Goal: Task Accomplishment & Management: Use online tool/utility

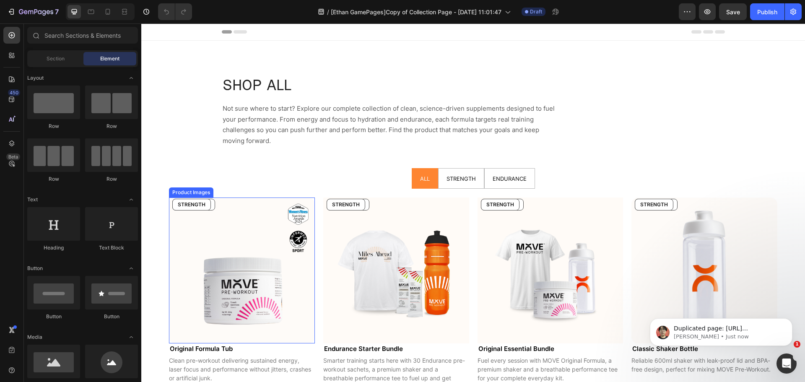
click at [227, 262] on img at bounding box center [242, 270] width 146 height 146
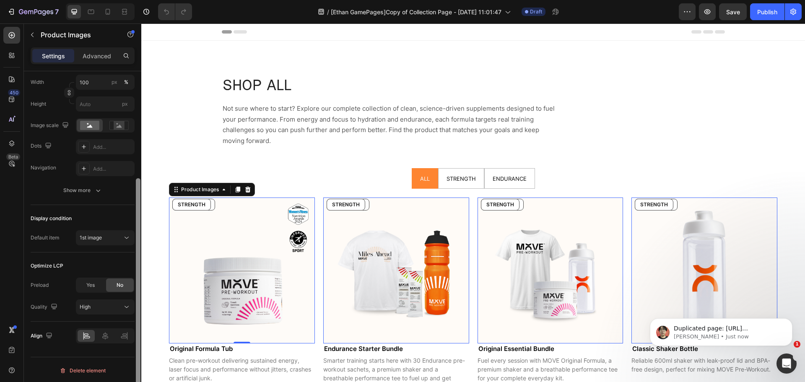
scroll to position [157, 0]
drag, startPoint x: 137, startPoint y: 202, endPoint x: 135, endPoint y: 309, distance: 106.9
click at [135, 309] on div at bounding box center [138, 238] width 6 height 334
click at [188, 209] on pre "STRENGTH" at bounding box center [192, 204] width 38 height 11
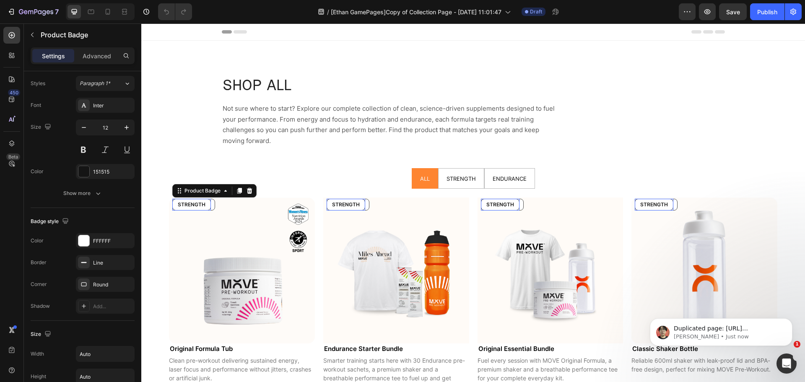
scroll to position [0, 0]
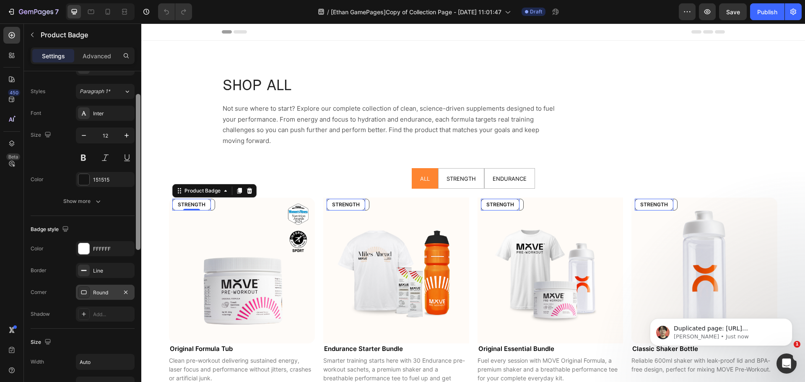
drag, startPoint x: 138, startPoint y: 213, endPoint x: 5, endPoint y: 251, distance: 137.7
click at [133, 287] on div "Style Text horizontal Product source Original Formula Tub Text Content STRENGTH…" at bounding box center [82, 238] width 117 height 334
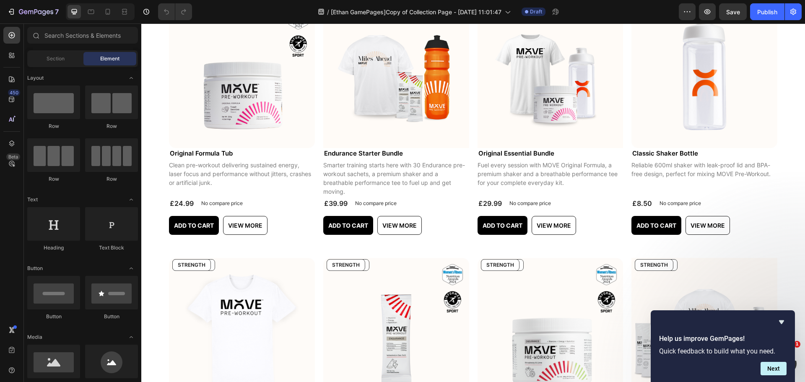
scroll to position [193, 0]
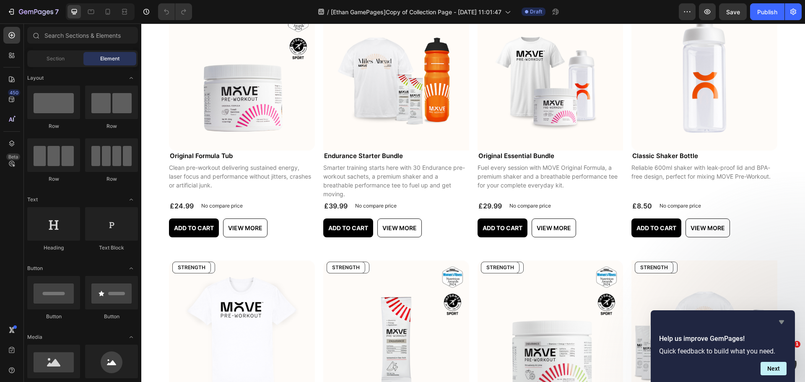
click at [780, 321] on icon "Hide survey" at bounding box center [781, 322] width 5 height 4
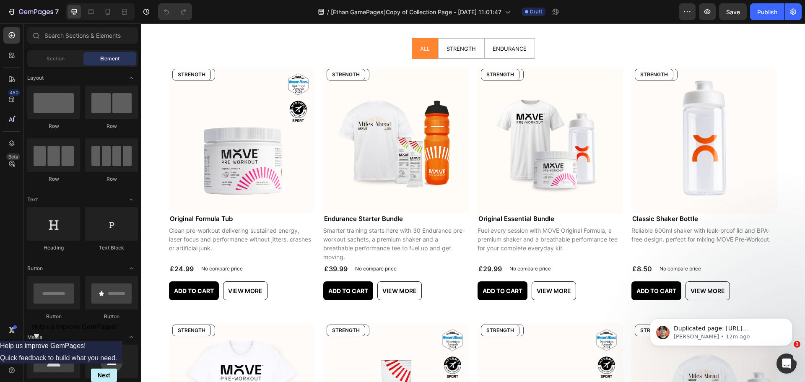
scroll to position [127, 0]
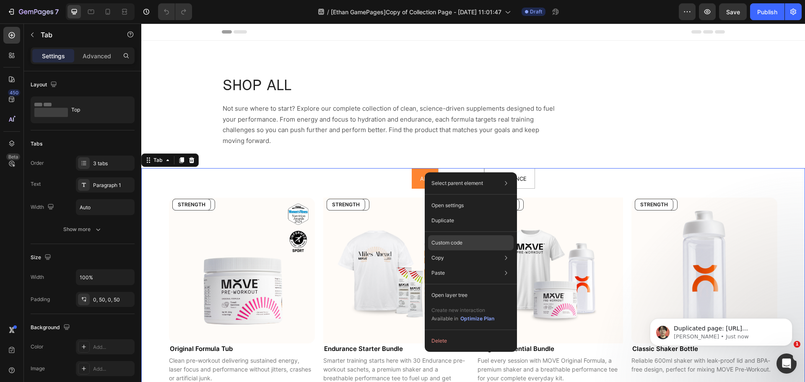
click at [457, 239] on p "Custom code" at bounding box center [446, 243] width 31 height 8
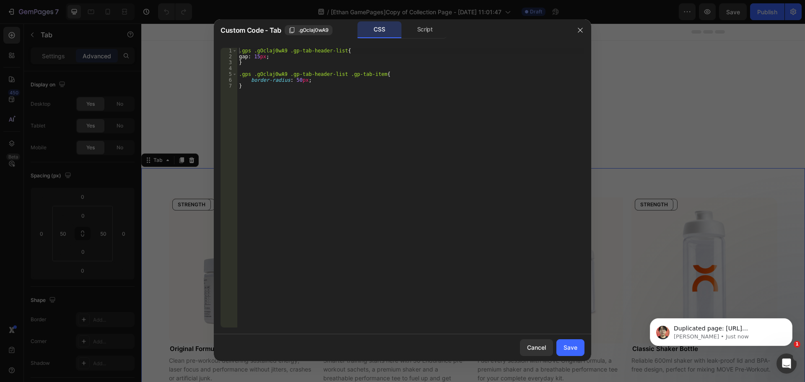
click at [167, 88] on div at bounding box center [402, 191] width 805 height 382
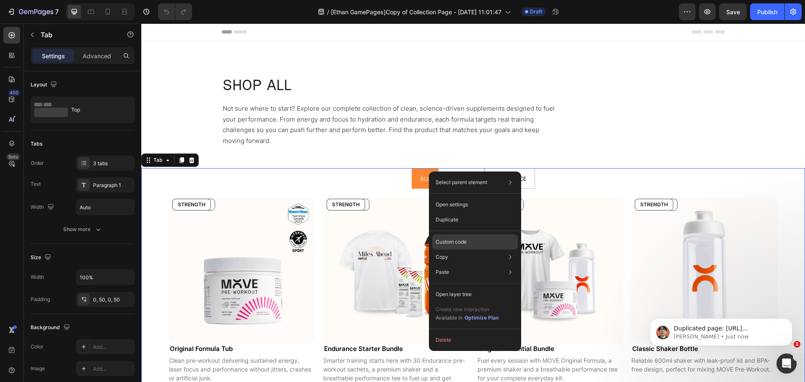
click at [456, 246] on div "Custom code" at bounding box center [474, 241] width 85 height 15
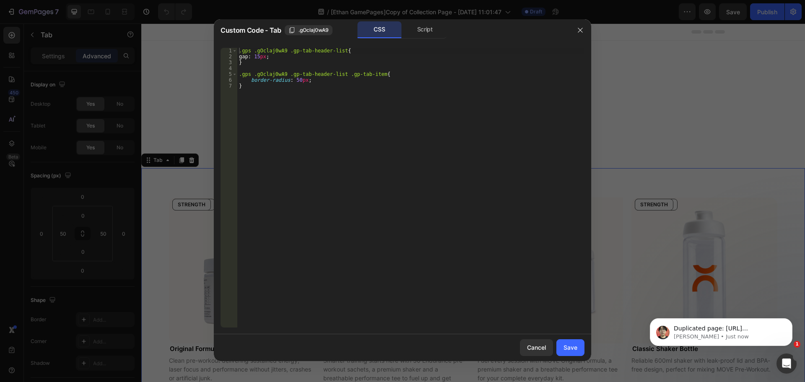
click at [196, 69] on div at bounding box center [402, 191] width 805 height 382
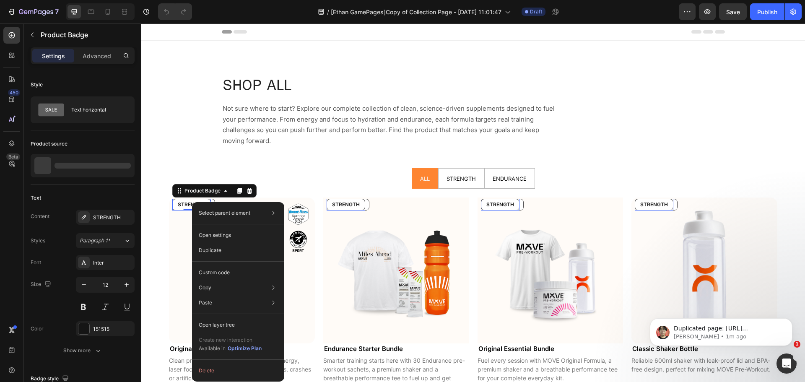
click at [186, 202] on pre "STRENGTH" at bounding box center [192, 204] width 38 height 11
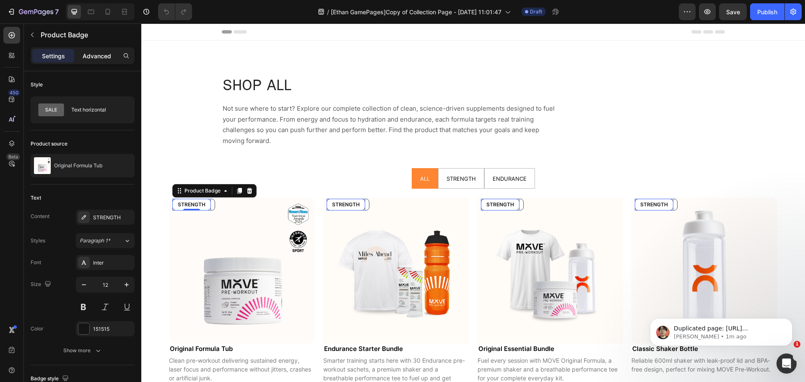
click at [100, 61] on div "Advanced" at bounding box center [97, 55] width 42 height 13
type input "8"
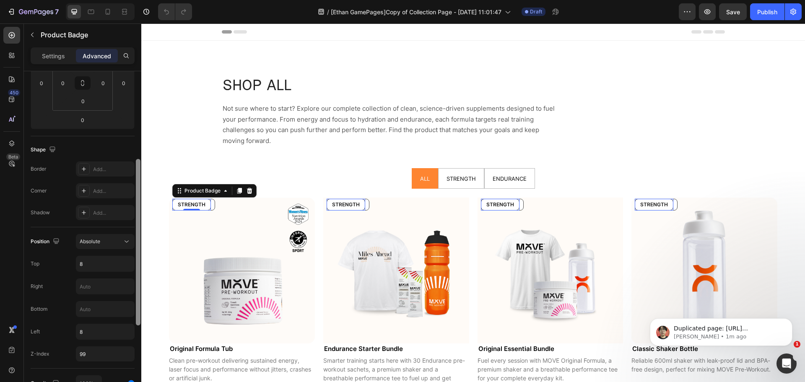
scroll to position [159, 0]
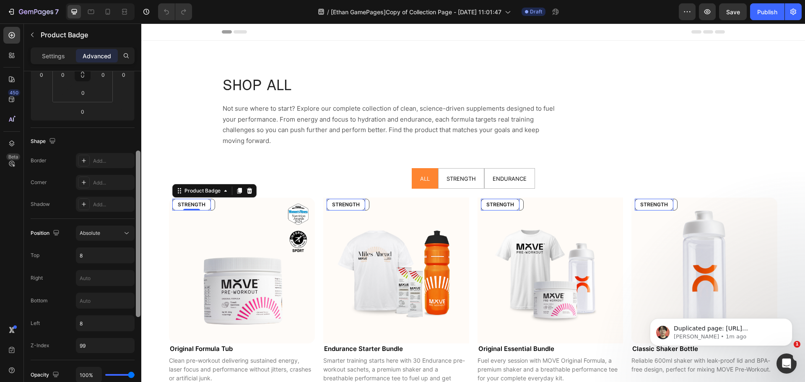
drag, startPoint x: 139, startPoint y: 158, endPoint x: 138, endPoint y: 238, distance: 79.2
click at [138, 238] on div at bounding box center [138, 233] width 5 height 166
click at [212, 208] on pre "ENDURANCE" at bounding box center [194, 204] width 42 height 11
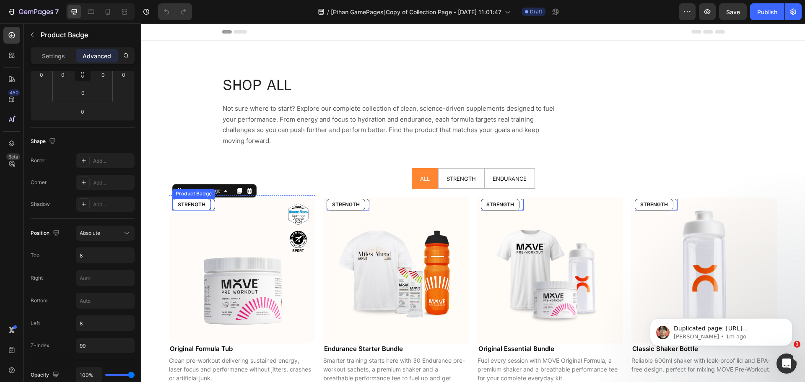
click at [184, 208] on pre "STRENGTH" at bounding box center [192, 204] width 38 height 11
click at [183, 237] on img at bounding box center [242, 270] width 146 height 146
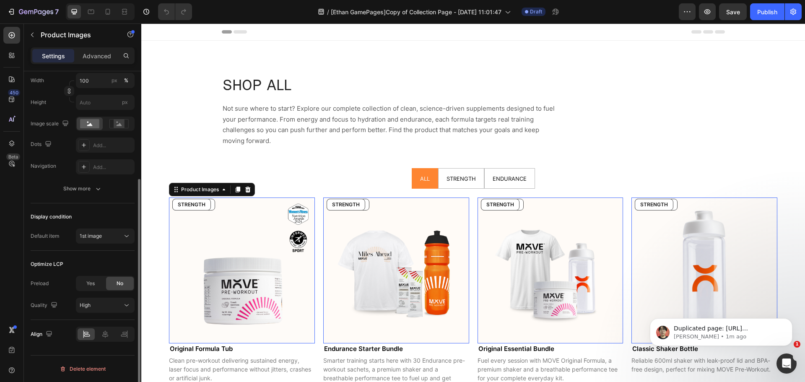
scroll to position [0, 0]
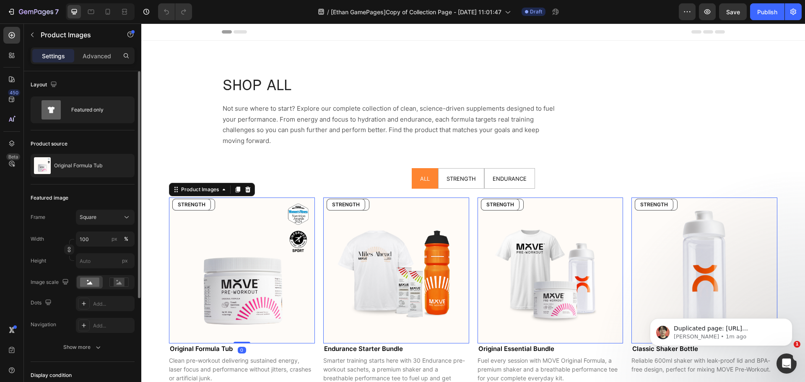
click at [197, 195] on div "Product Images" at bounding box center [212, 189] width 86 height 13
click at [197, 193] on div "Product Images" at bounding box center [199, 190] width 41 height 8
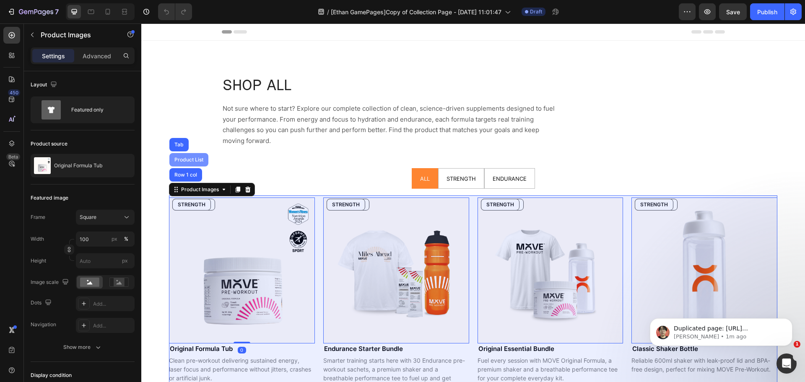
click at [188, 159] on div "Product List" at bounding box center [189, 159] width 32 height 5
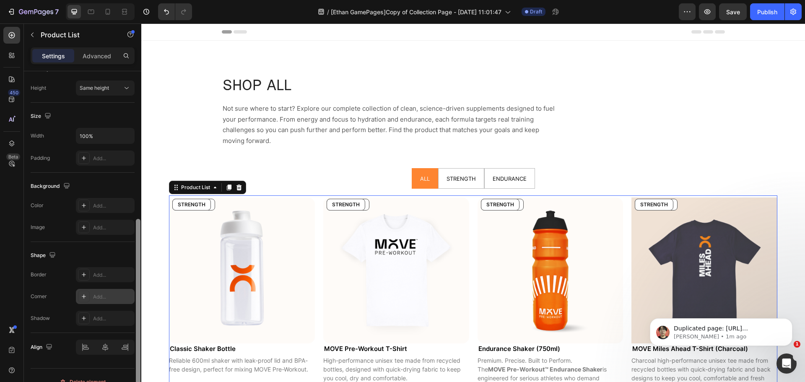
scroll to position [270, 0]
drag, startPoint x: 136, startPoint y: 157, endPoint x: 131, endPoint y: 303, distance: 146.8
click at [131, 303] on div "Layout Grid Product source Accessories 5 products Display Products 12 Columns 4…" at bounding box center [82, 238] width 117 height 334
click at [197, 206] on pre "STRENGTH" at bounding box center [192, 204] width 38 height 11
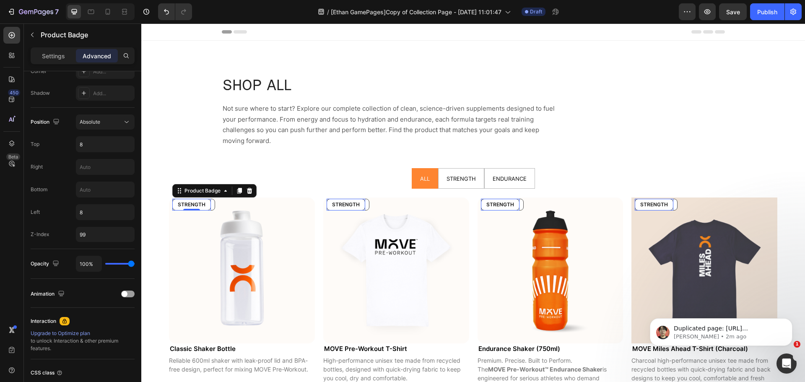
scroll to position [0, 0]
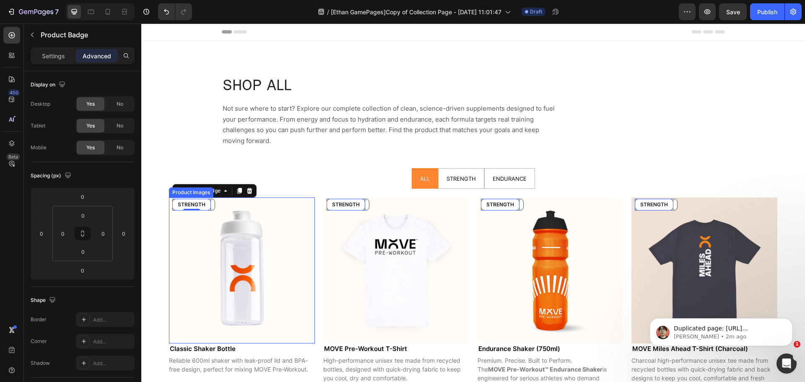
click at [196, 192] on div "Product Images" at bounding box center [191, 193] width 41 height 8
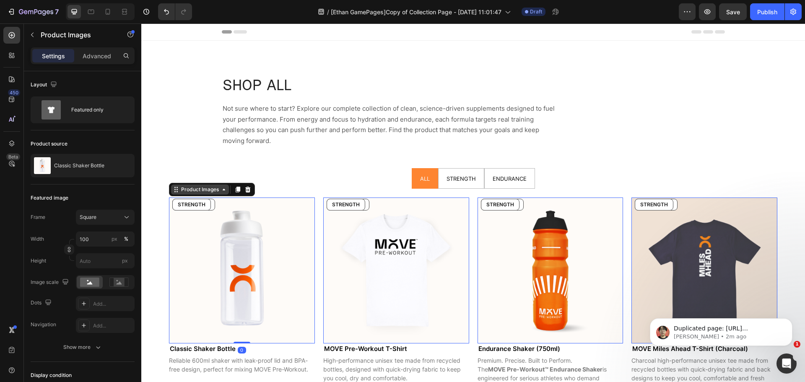
click at [196, 192] on div "Product Images" at bounding box center [199, 190] width 41 height 8
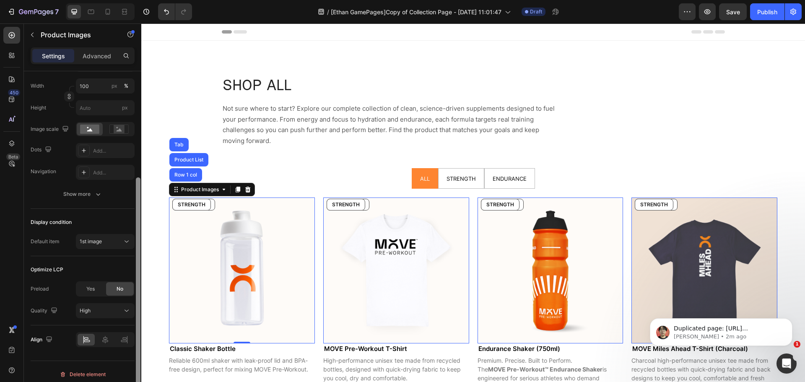
scroll to position [156, 0]
drag, startPoint x: 140, startPoint y: 169, endPoint x: 140, endPoint y: 275, distance: 106.0
click at [140, 275] on div at bounding box center [138, 287] width 5 height 227
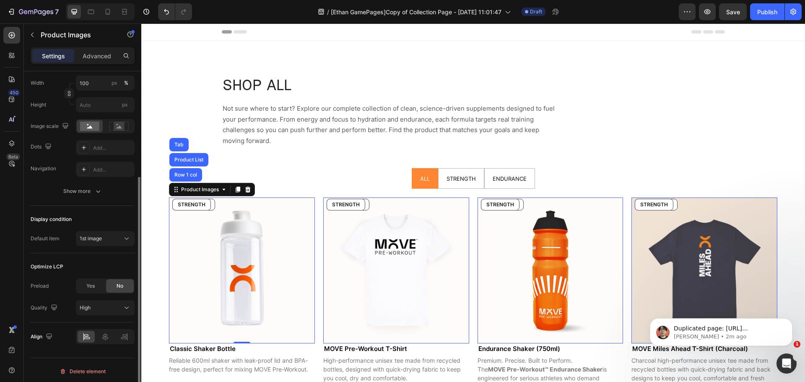
click at [12, 261] on div "450 Beta" at bounding box center [11, 174] width 17 height 295
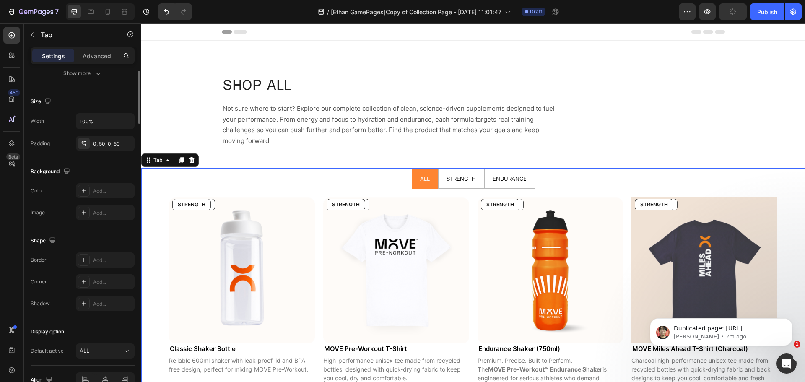
scroll to position [0, 0]
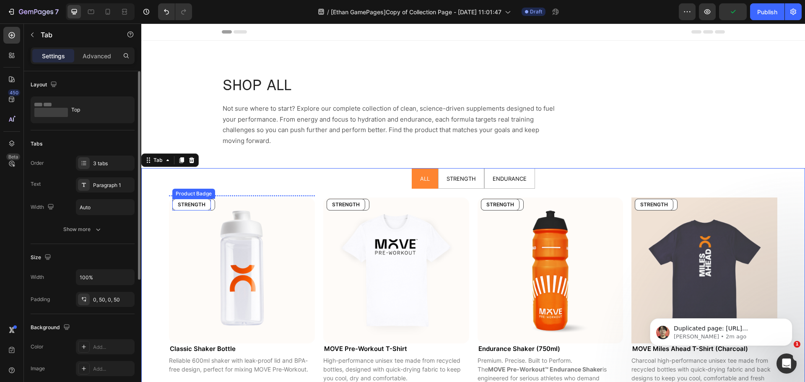
click at [191, 206] on pre "STRENGTH" at bounding box center [192, 204] width 38 height 11
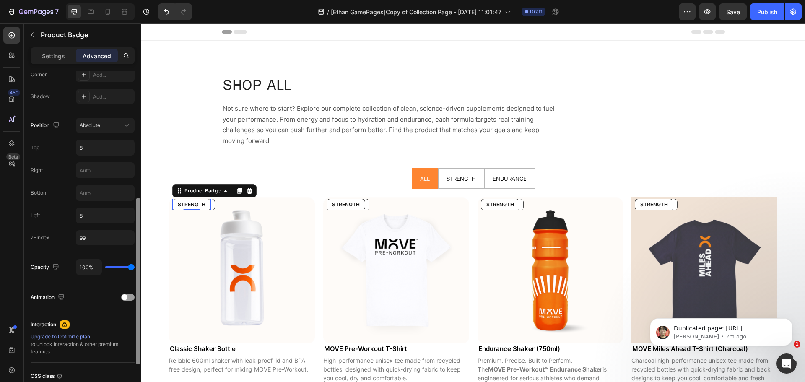
scroll to position [272, 0]
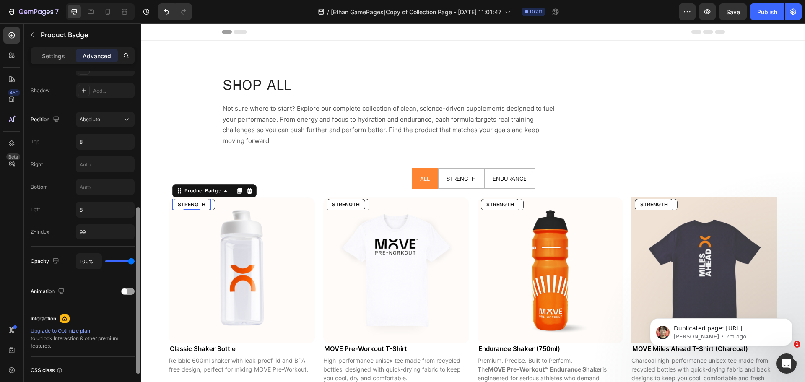
drag, startPoint x: 139, startPoint y: 173, endPoint x: 134, endPoint y: 308, distance: 135.9
click at [134, 308] on div "Display on Desktop Yes No Tablet Yes No Mobile Yes No Spacing (px) 0 0 0 0 0 0 …" at bounding box center [82, 238] width 117 height 334
click at [55, 59] on p "Settings" at bounding box center [53, 56] width 23 height 9
type input "Auto"
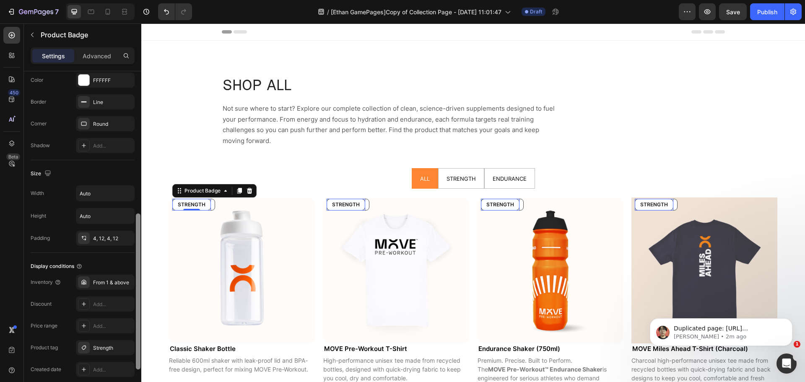
drag, startPoint x: 140, startPoint y: 236, endPoint x: 137, endPoint y: 258, distance: 22.7
click at [137, 258] on div at bounding box center [138, 291] width 5 height 156
click at [212, 207] on pre "ENDURANCE" at bounding box center [194, 204] width 42 height 11
click at [707, 19] on button "button" at bounding box center [707, 11] width 17 height 17
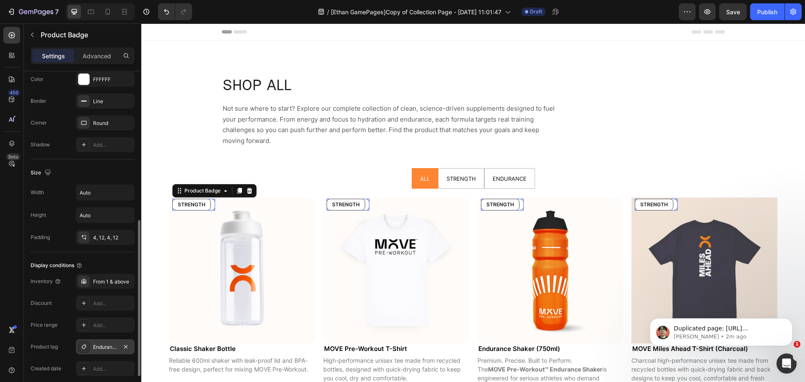
click at [102, 344] on div "Endurance" at bounding box center [105, 347] width 24 height 8
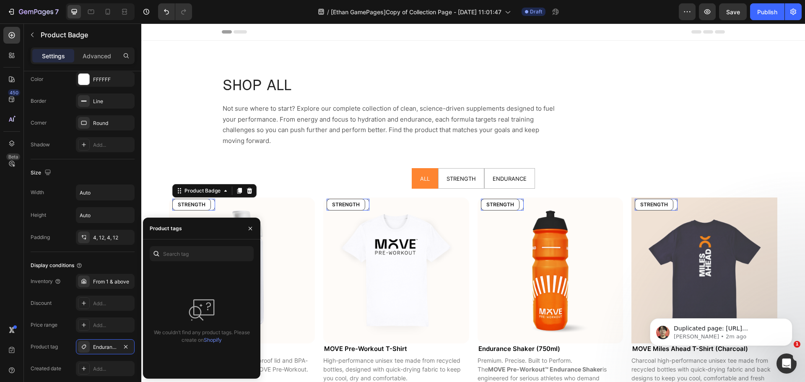
click at [213, 338] on link "Shopify" at bounding box center [213, 340] width 18 height 6
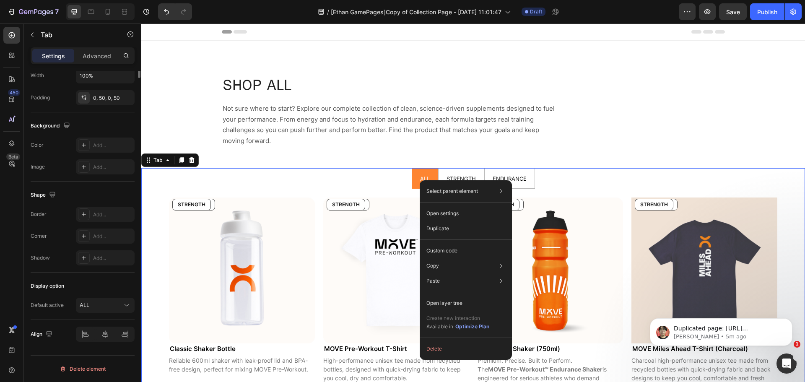
scroll to position [0, 0]
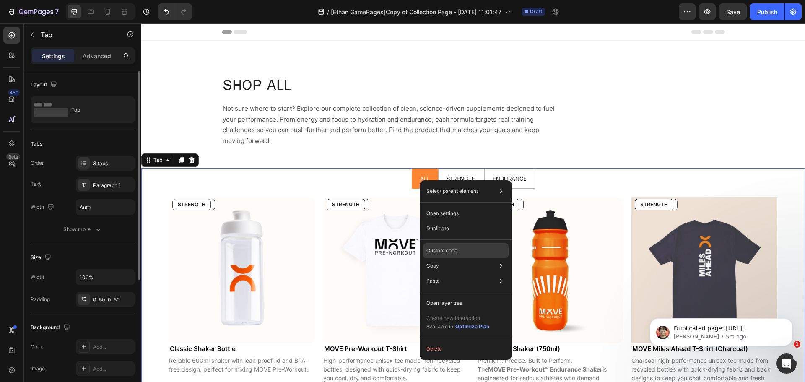
click at [443, 252] on p "Custom code" at bounding box center [441, 251] width 31 height 8
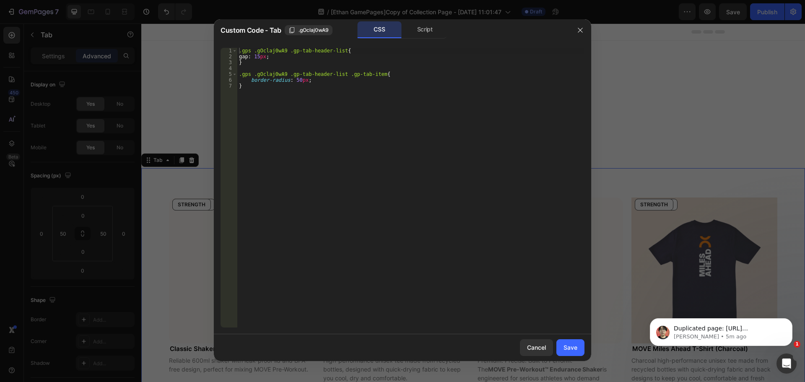
drag, startPoint x: 622, startPoint y: 122, endPoint x: 474, endPoint y: 97, distance: 149.6
click at [622, 122] on div at bounding box center [402, 191] width 805 height 382
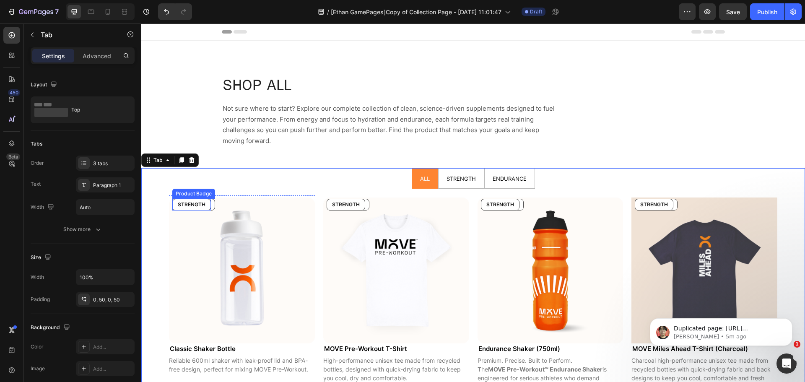
click at [203, 207] on pre "STRENGTH" at bounding box center [192, 204] width 38 height 11
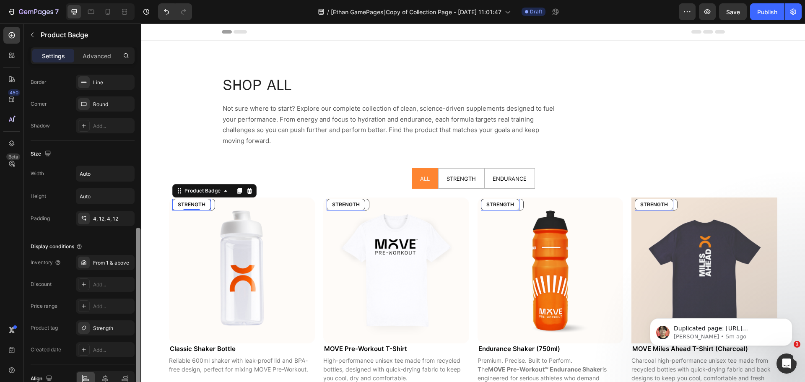
scroll to position [338, 0]
drag, startPoint x: 138, startPoint y: 199, endPoint x: 140, endPoint y: 357, distance: 158.0
click at [140, 357] on div at bounding box center [138, 307] width 5 height 156
click at [212, 207] on pre "ENDURANCE" at bounding box center [194, 204] width 42 height 11
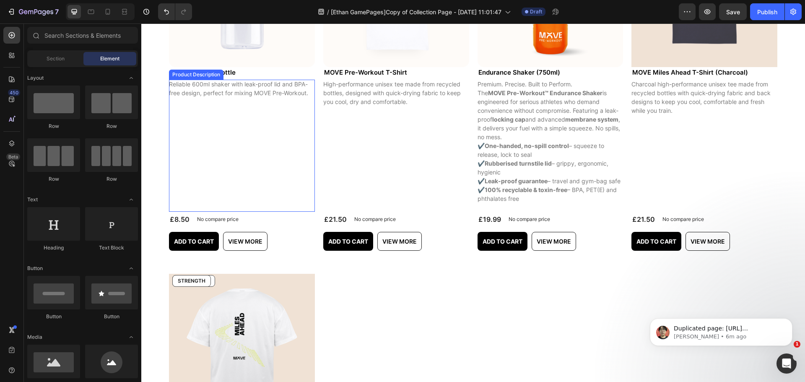
scroll to position [0, 0]
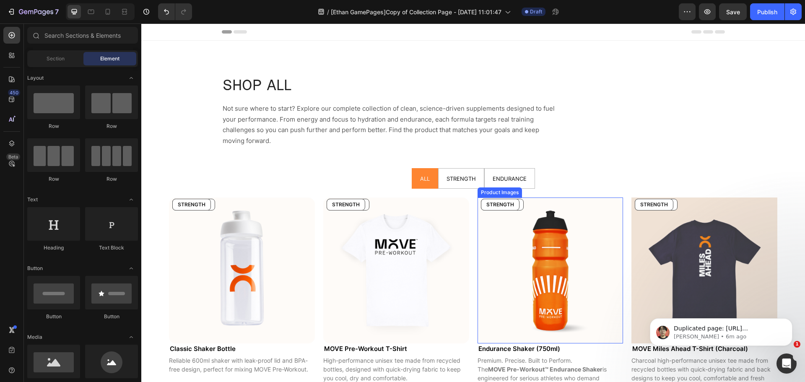
click at [577, 209] on img at bounding box center [550, 270] width 146 height 146
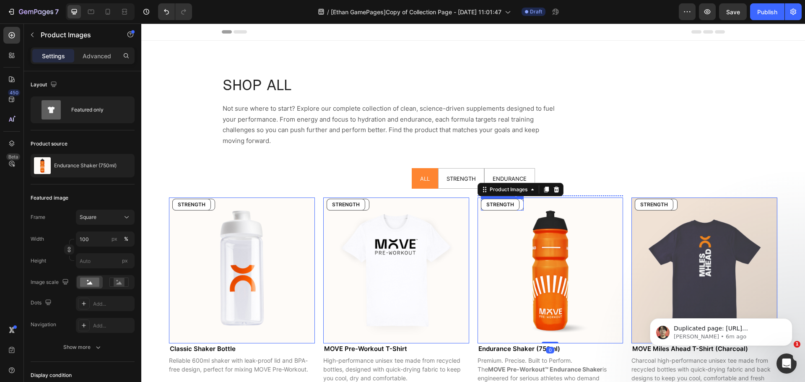
click at [517, 205] on pre "ENDURANCE" at bounding box center [502, 204] width 42 height 11
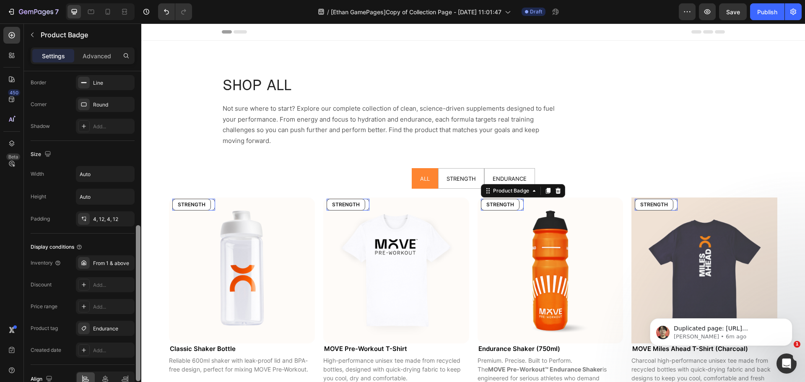
scroll to position [339, 0]
drag, startPoint x: 138, startPoint y: 137, endPoint x: 132, endPoint y: 296, distance: 158.6
click at [132, 296] on div "Style Text horizontal Product source Endurance Shaker (750ml) Text Content ENDU…" at bounding box center [82, 238] width 117 height 334
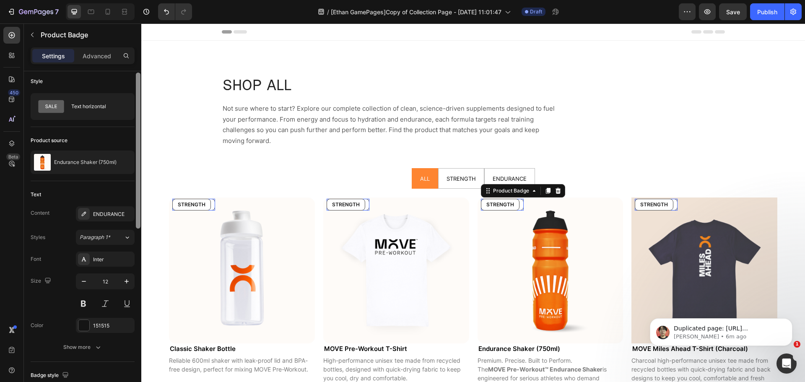
scroll to position [0, 0]
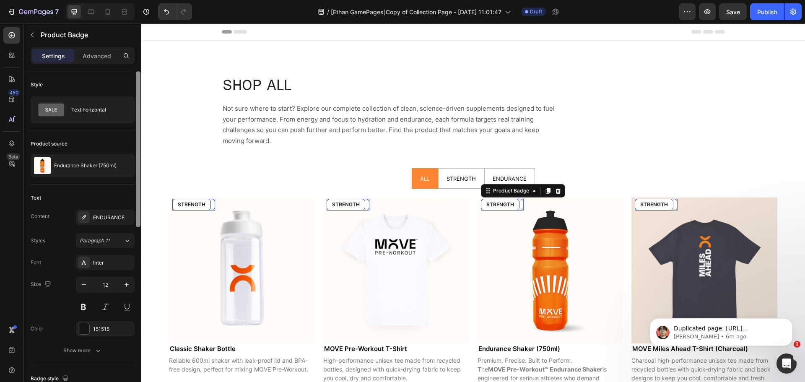
drag, startPoint x: 138, startPoint y: 241, endPoint x: 131, endPoint y: 77, distance: 164.0
click at [131, 77] on div "Style Text horizontal Product source Endurance Shaker (750ml) Text Content ENDU…" at bounding box center [82, 238] width 117 height 334
click at [504, 208] on pre "STRENGTH" at bounding box center [500, 204] width 38 height 11
click at [518, 207] on pre "ENDURANCE" at bounding box center [502, 204] width 42 height 11
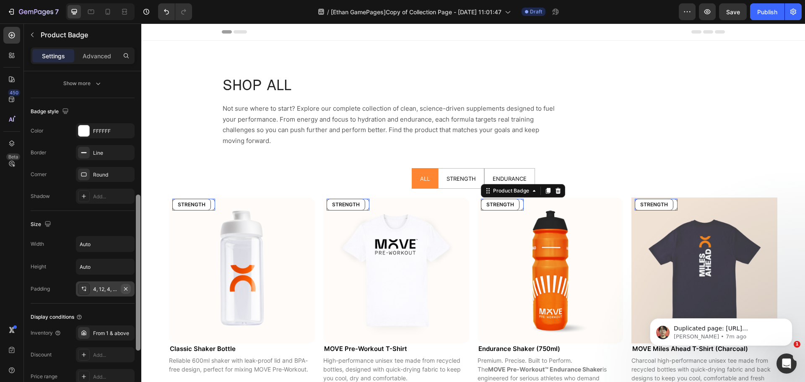
drag, startPoint x: 139, startPoint y: 163, endPoint x: 130, endPoint y: 287, distance: 125.2
click at [130, 287] on div "Style Text horizontal Product source Endurance Shaker (750ml) Text Content ENDU…" at bounding box center [82, 238] width 117 height 334
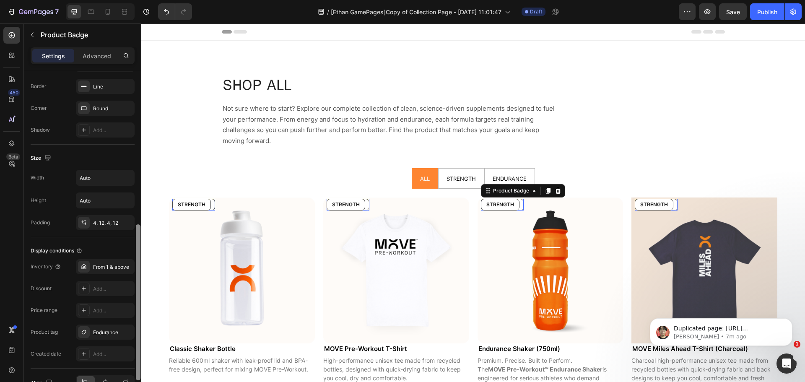
scroll to position [334, 0]
drag, startPoint x: 139, startPoint y: 278, endPoint x: 137, endPoint y: 309, distance: 31.5
click at [137, 309] on div at bounding box center [138, 301] width 5 height 156
click at [520, 258] on img at bounding box center [550, 270] width 146 height 146
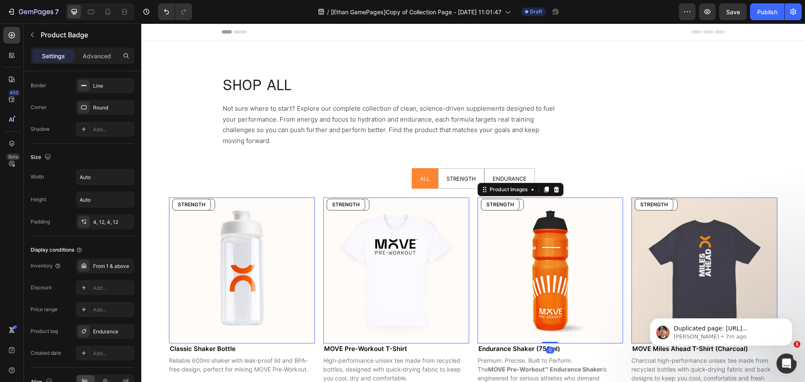
scroll to position [0, 0]
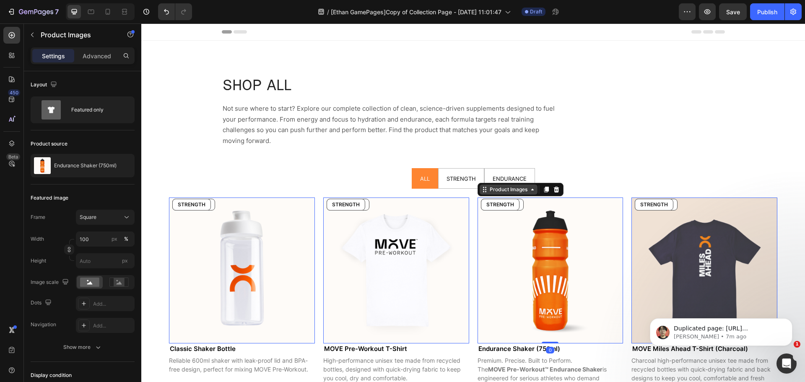
click at [508, 190] on div "Product Images" at bounding box center [508, 190] width 41 height 8
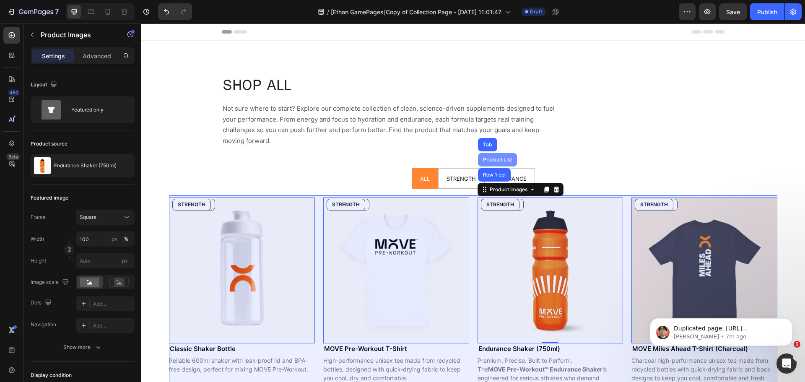
click at [497, 158] on div "Product List" at bounding box center [497, 159] width 32 height 5
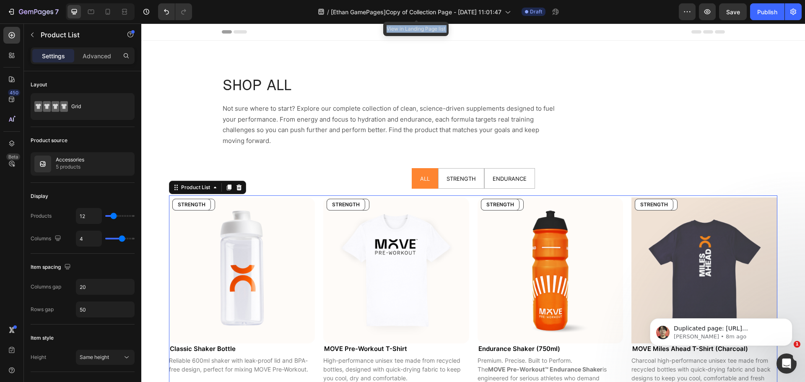
click at [362, 3] on div "7 Version history / [Ethan GamePages]Copy of Collection Page - Sep 23, 11:01:47…" at bounding box center [402, 12] width 805 height 24
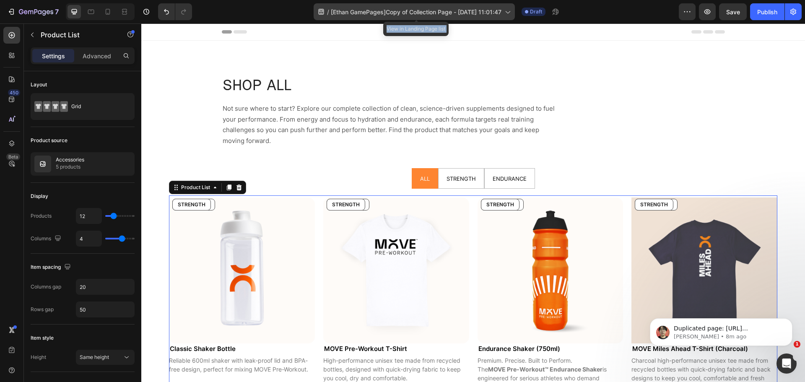
click at [359, 11] on span "[Ethan GamePages]Copy of Collection Page - Sep 23, 11:01:47" at bounding box center [416, 12] width 171 height 9
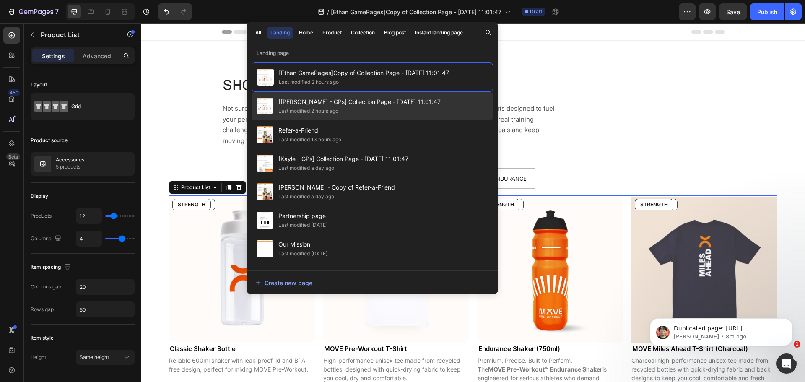
click at [353, 108] on div "Last modified 2 hours ago" at bounding box center [359, 111] width 162 height 8
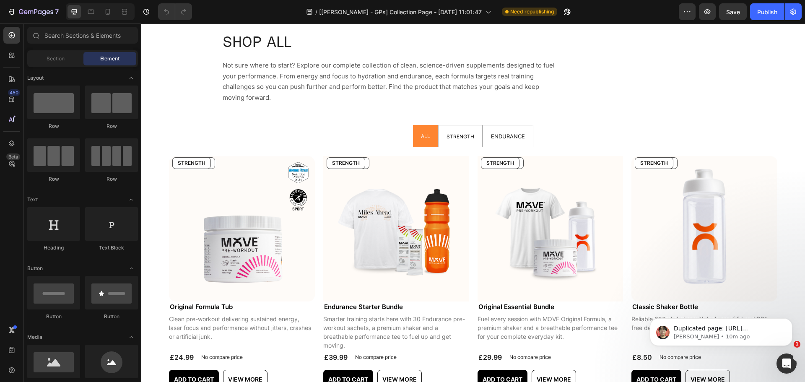
scroll to position [74, 0]
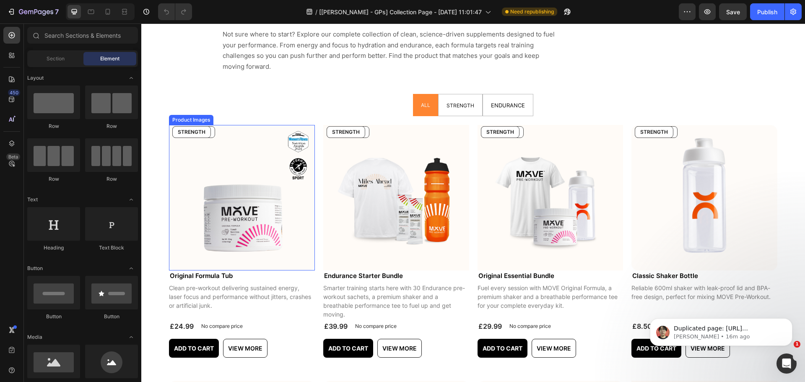
click at [222, 143] on img at bounding box center [242, 198] width 146 height 146
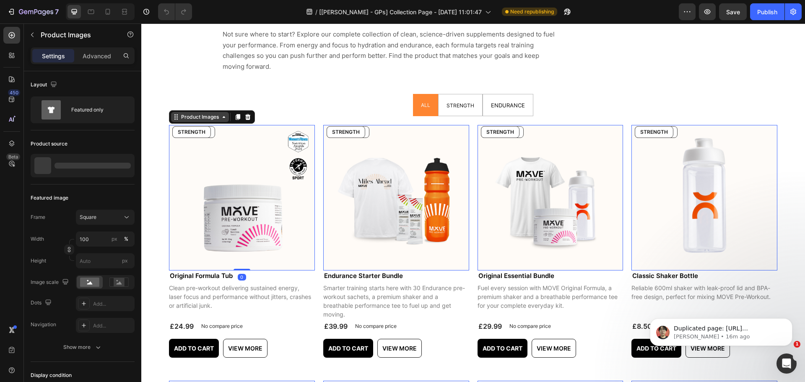
click at [198, 119] on div "Product Images" at bounding box center [199, 117] width 41 height 8
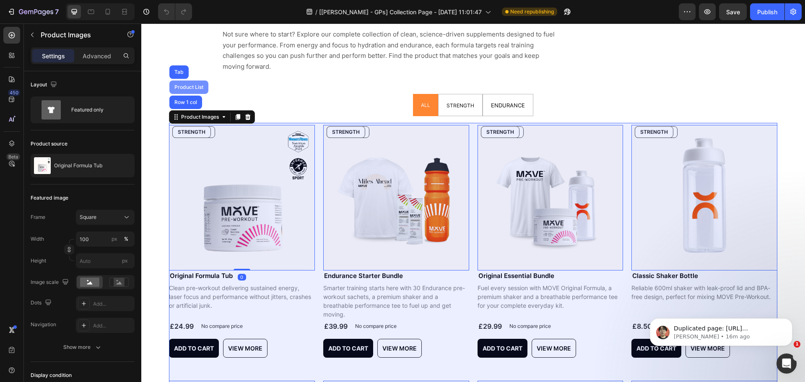
click at [194, 88] on div "Product List" at bounding box center [189, 87] width 32 height 5
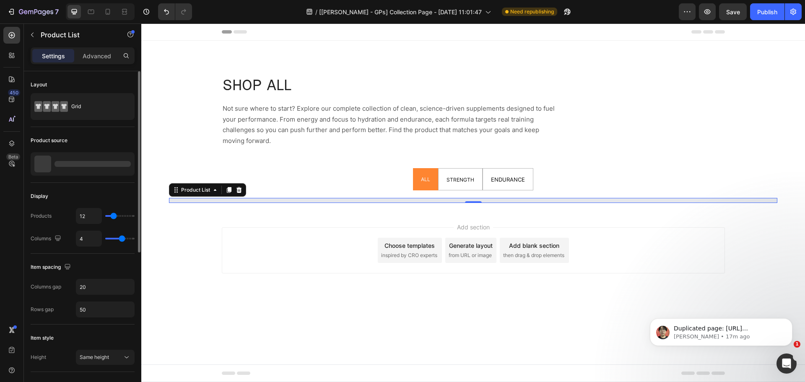
scroll to position [0, 0]
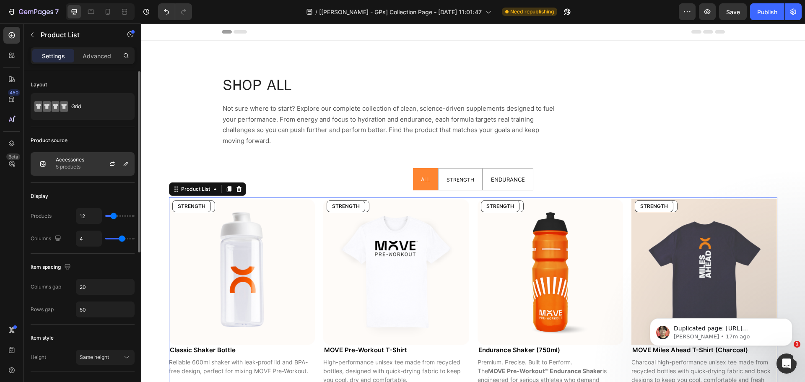
click at [83, 166] on p "5 products" at bounding box center [70, 167] width 28 height 8
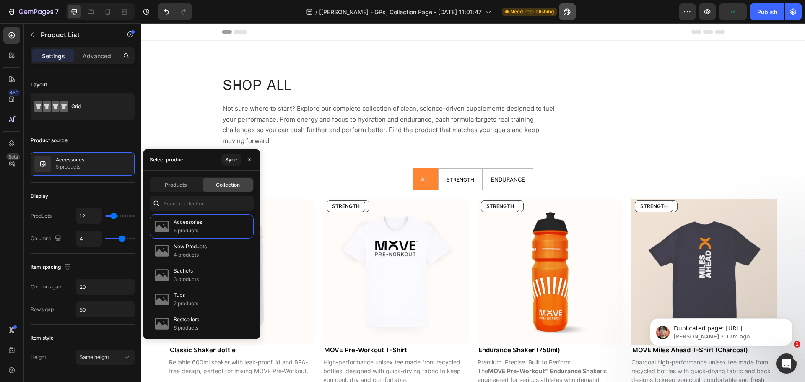
click at [564, 14] on icon "button" at bounding box center [565, 14] width 2 height 2
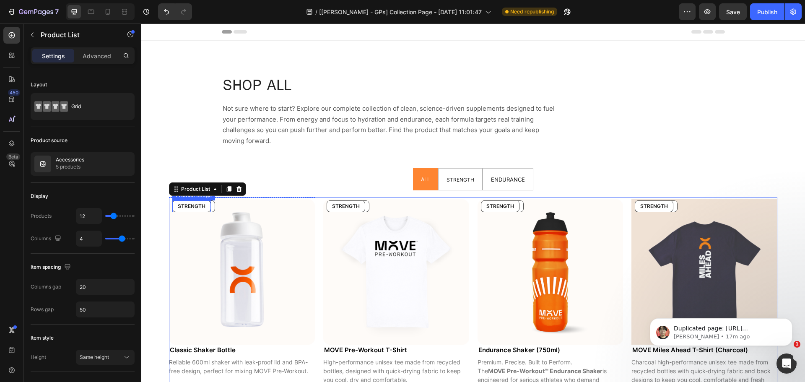
click at [194, 205] on pre "STRENGTH" at bounding box center [192, 206] width 38 height 11
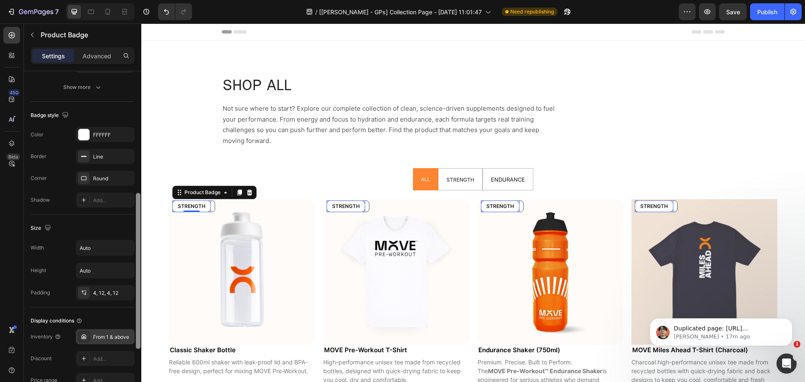
scroll to position [262, 0]
drag, startPoint x: 139, startPoint y: 203, endPoint x: 132, endPoint y: 331, distance: 128.9
click at [132, 331] on div "Style Text horizontal Product source Classic Shaker Bottle Text Content STRENGT…" at bounding box center [82, 238] width 117 height 334
